Goal: Task Accomplishment & Management: Manage account settings

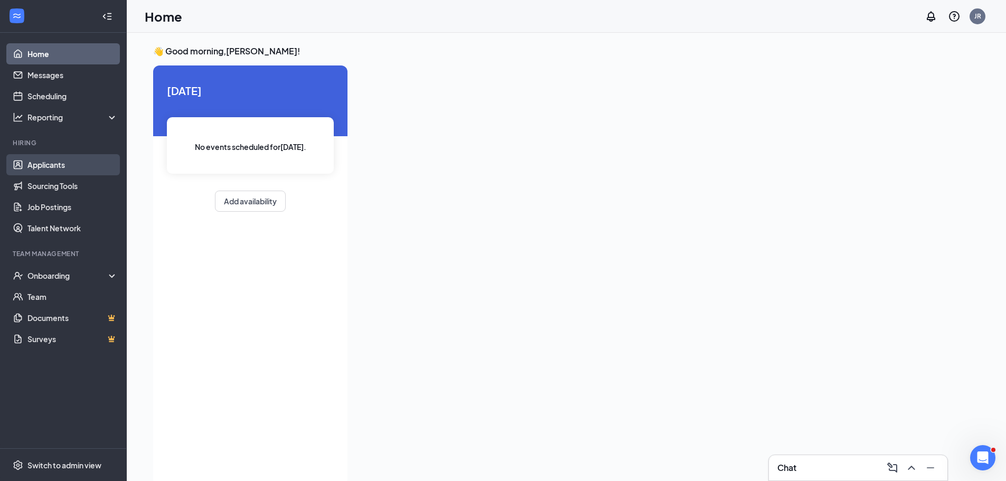
click at [49, 165] on link "Applicants" at bounding box center [72, 164] width 90 height 21
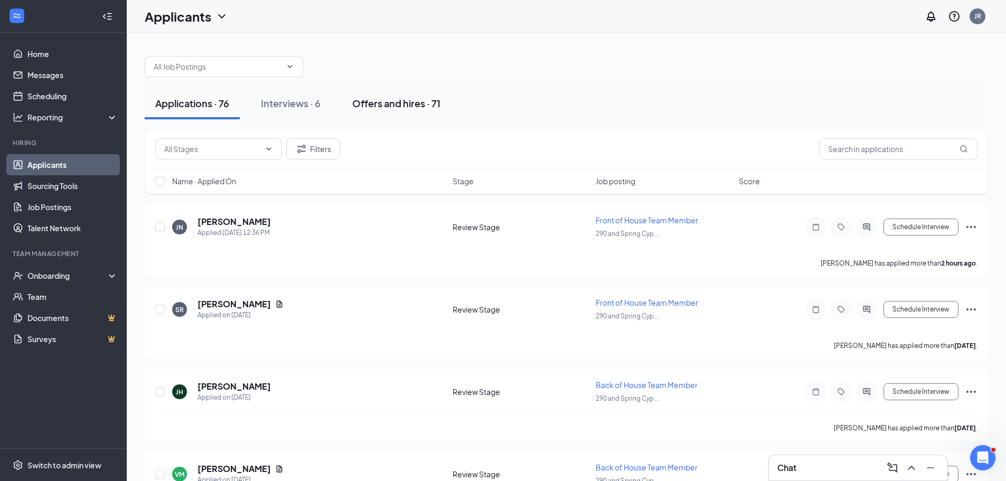
click at [390, 109] on div "Offers and hires · 71" at bounding box center [396, 103] width 88 height 13
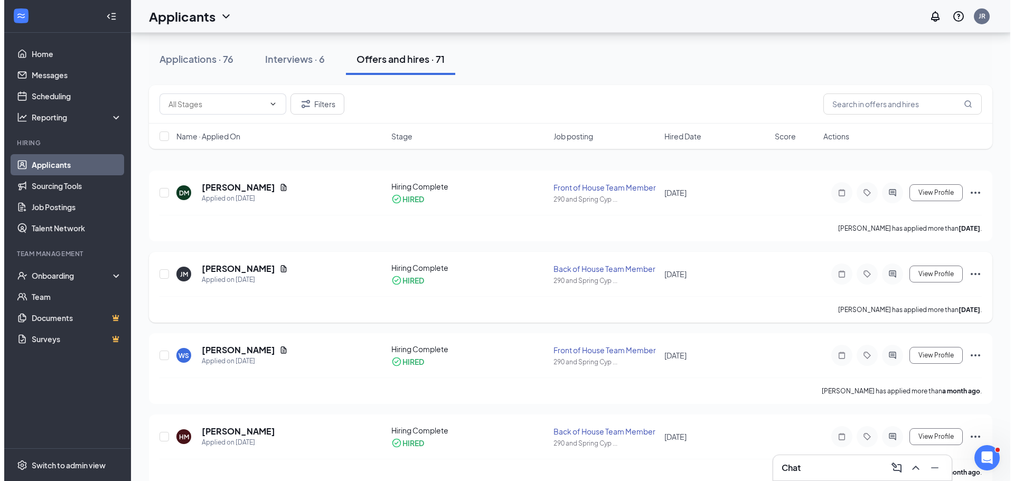
scroll to position [53, 0]
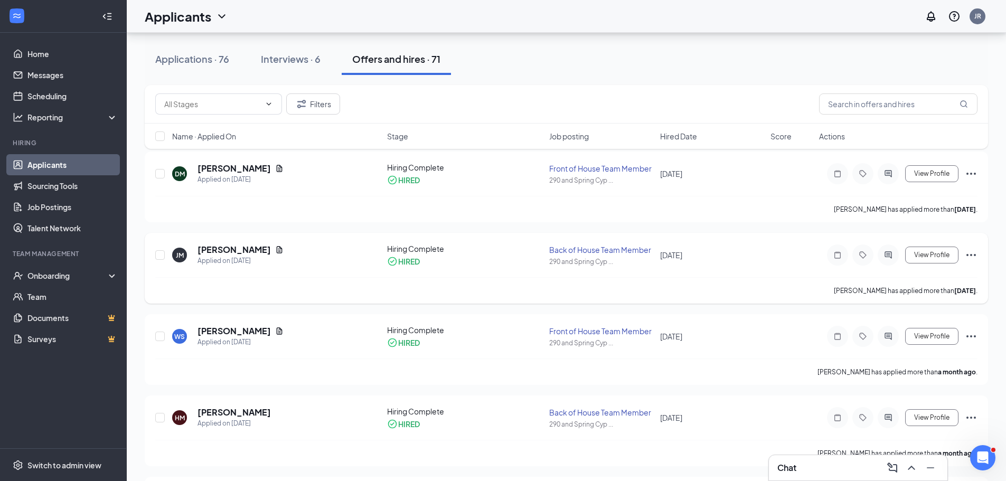
click at [288, 259] on div "[PERSON_NAME] Applied on [DATE]" at bounding box center [276, 255] width 209 height 22
click at [218, 253] on h5 "[PERSON_NAME]" at bounding box center [234, 250] width 73 height 12
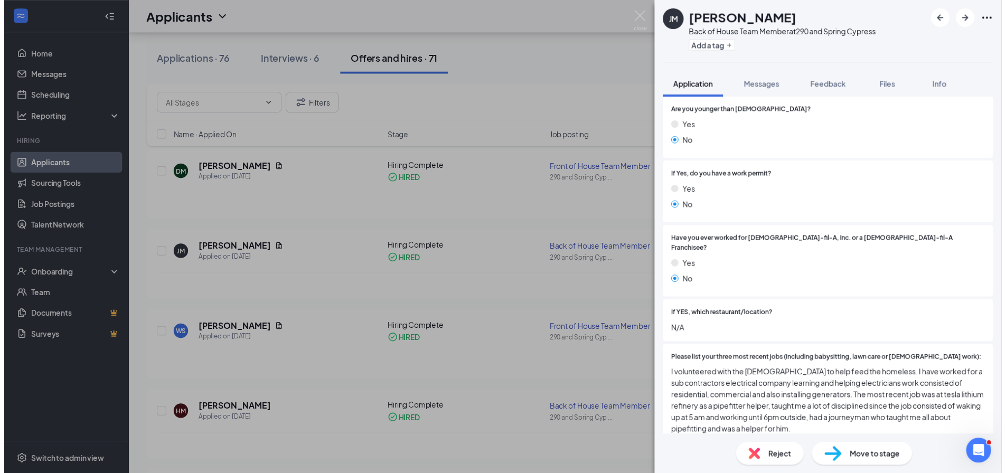
scroll to position [264, 0]
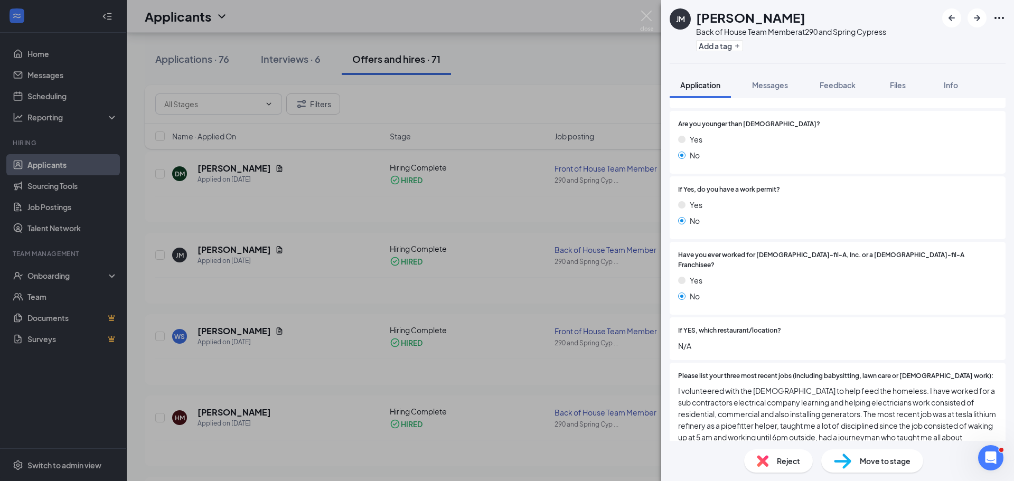
click at [330, 247] on div "[PERSON_NAME] Back of House Team Member at 290 and Spring Cypress Add a tag App…" at bounding box center [507, 240] width 1014 height 481
